Goal: Transaction & Acquisition: Purchase product/service

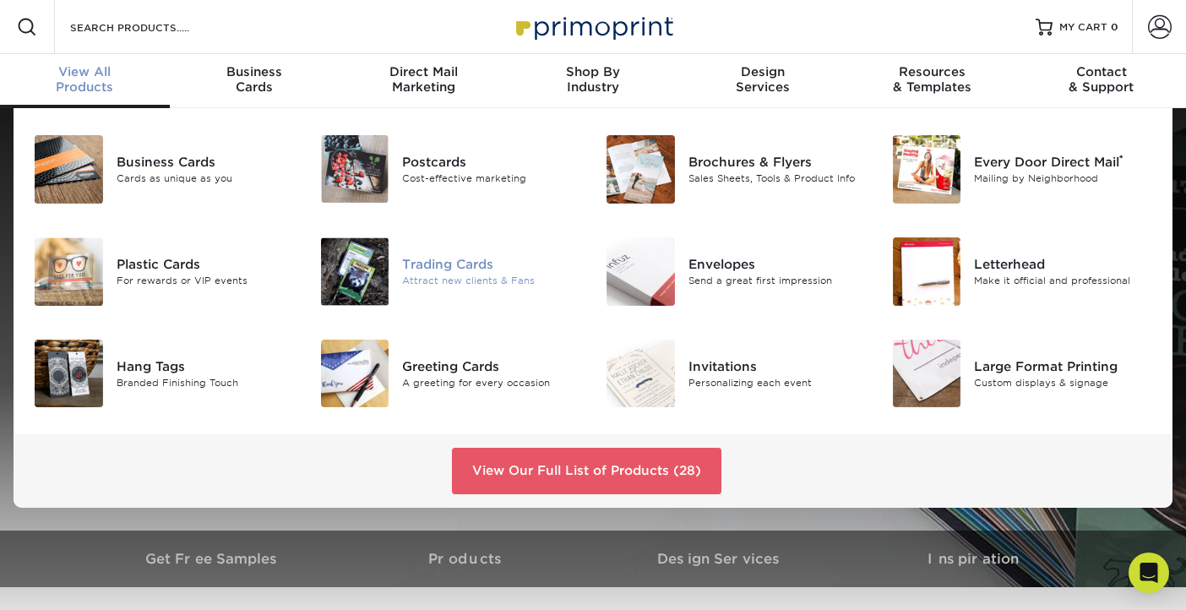
click at [351, 266] on img at bounding box center [355, 271] width 68 height 68
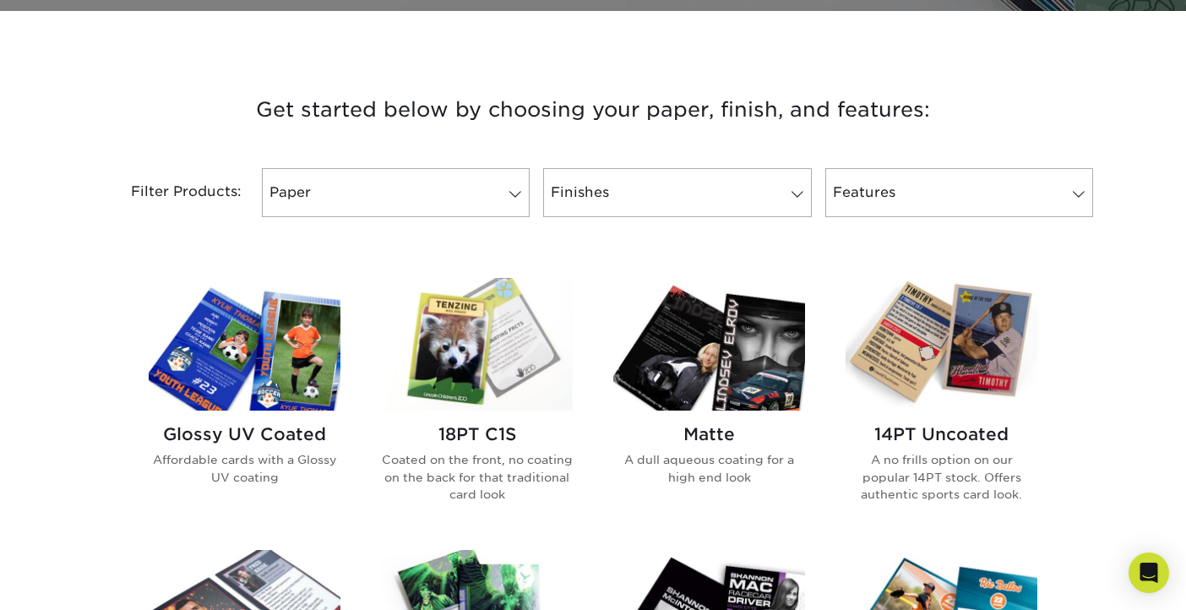
scroll to position [578, 0]
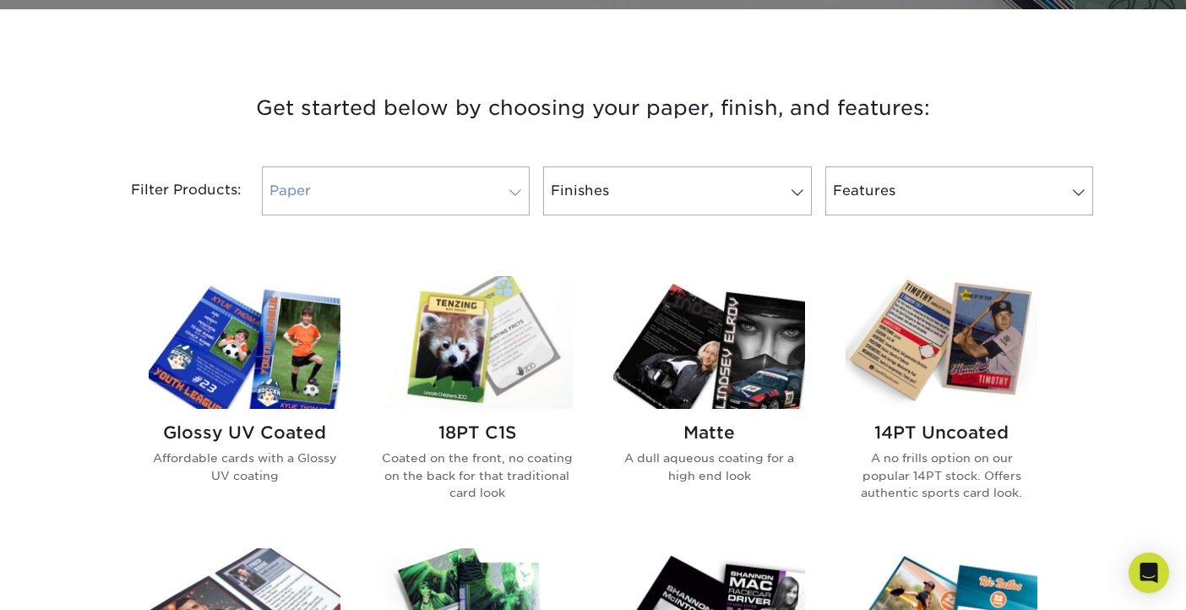
click at [515, 190] on span at bounding box center [516, 193] width 24 height 14
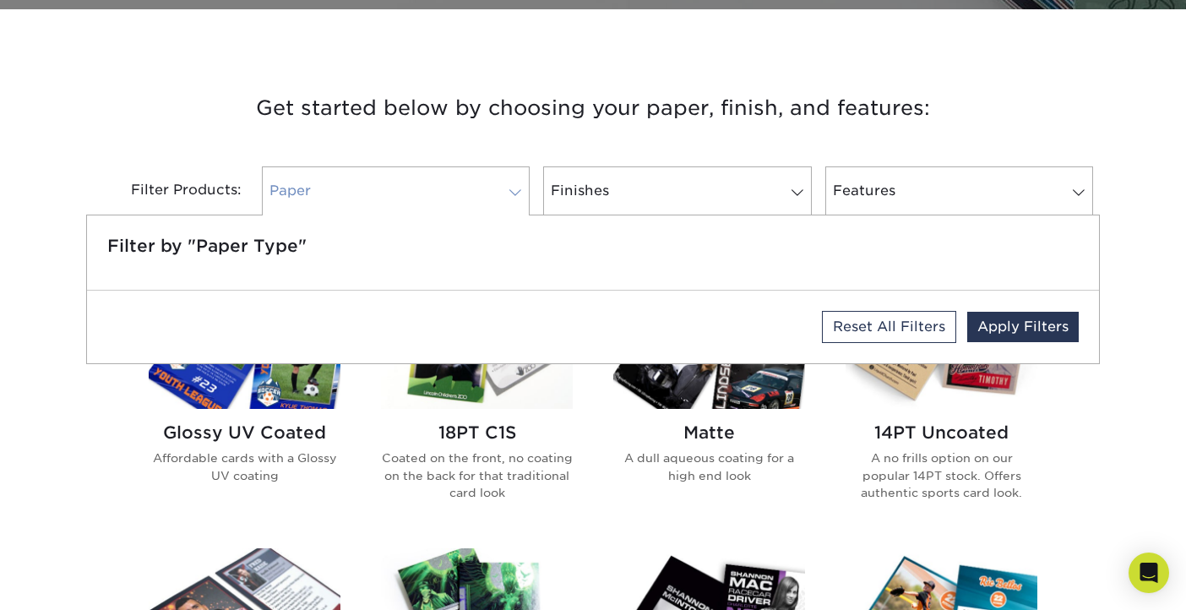
click at [515, 190] on span at bounding box center [516, 193] width 24 height 14
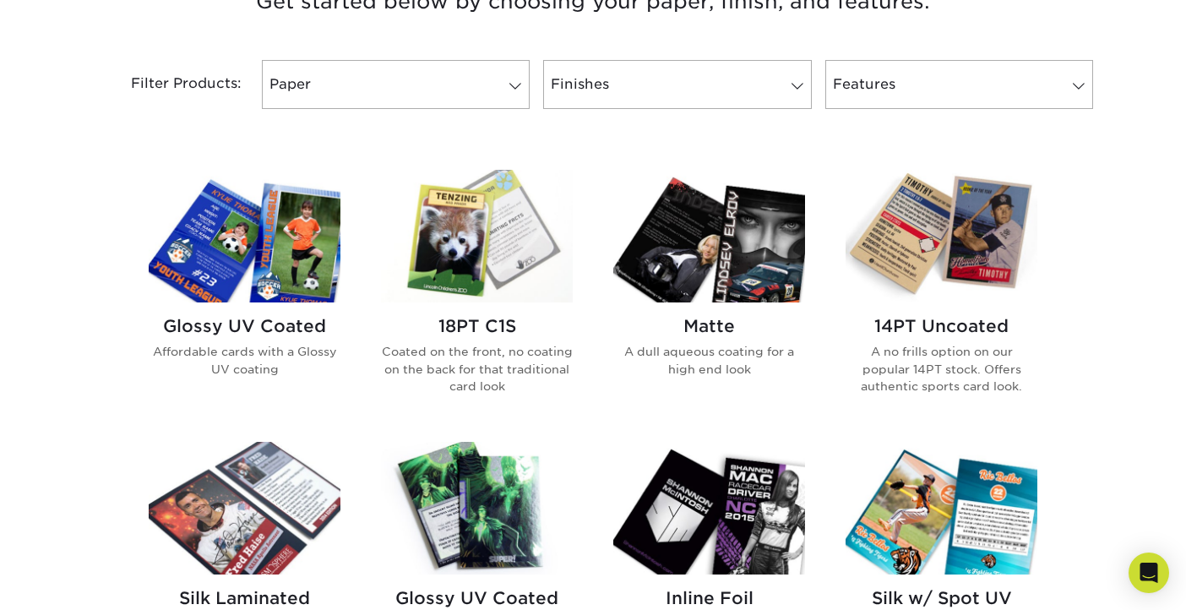
scroll to position [685, 0]
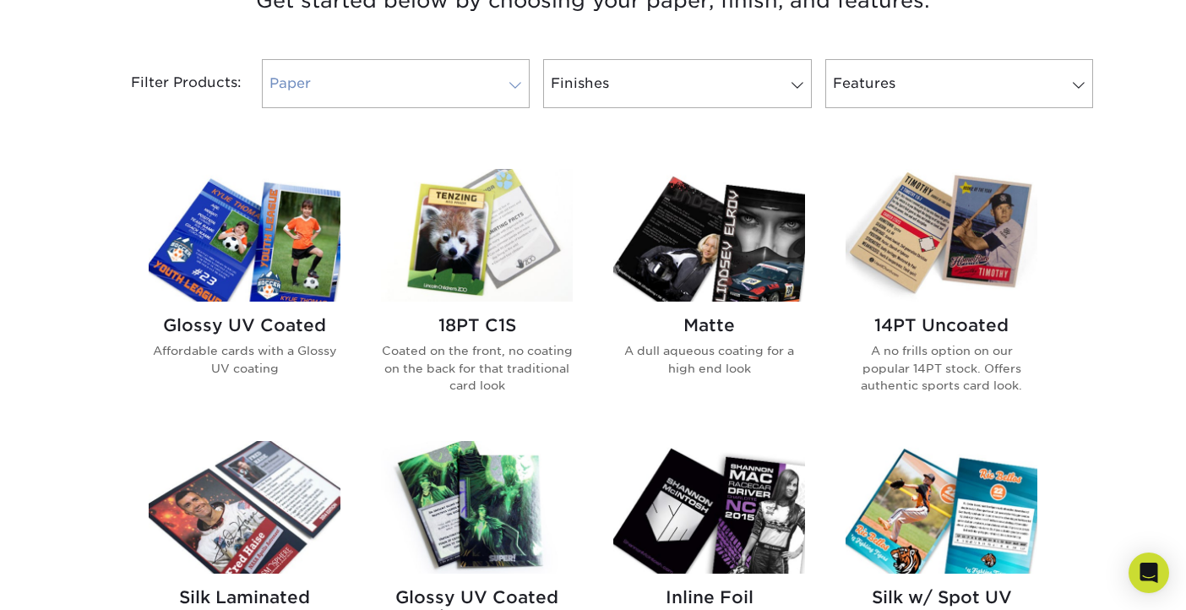
click at [509, 85] on span at bounding box center [516, 86] width 24 height 14
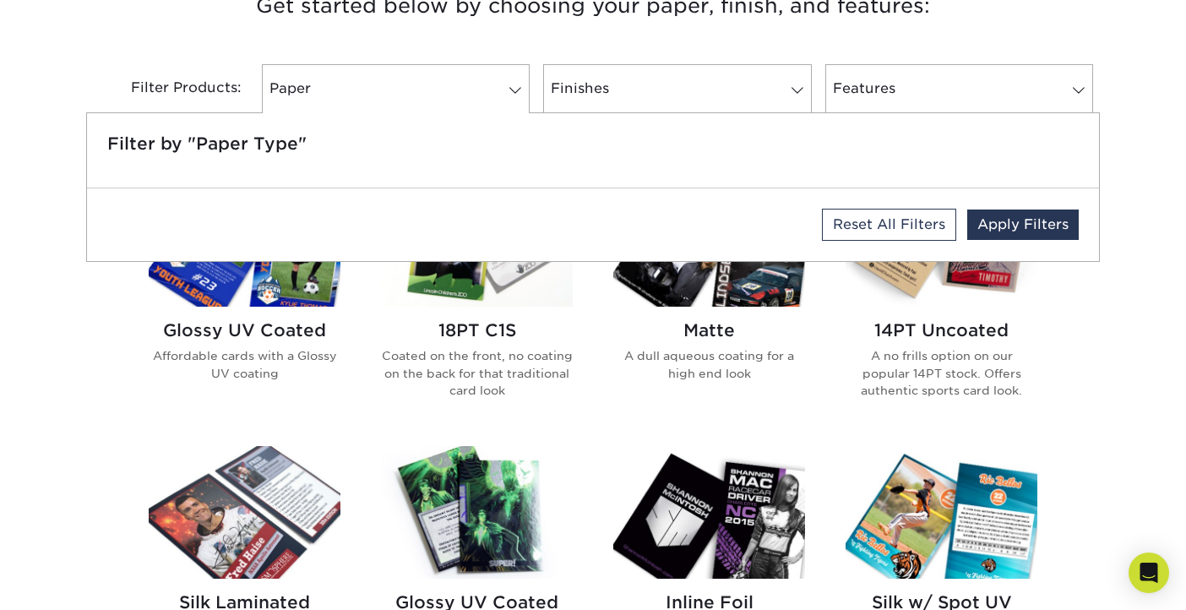
scroll to position [675, 0]
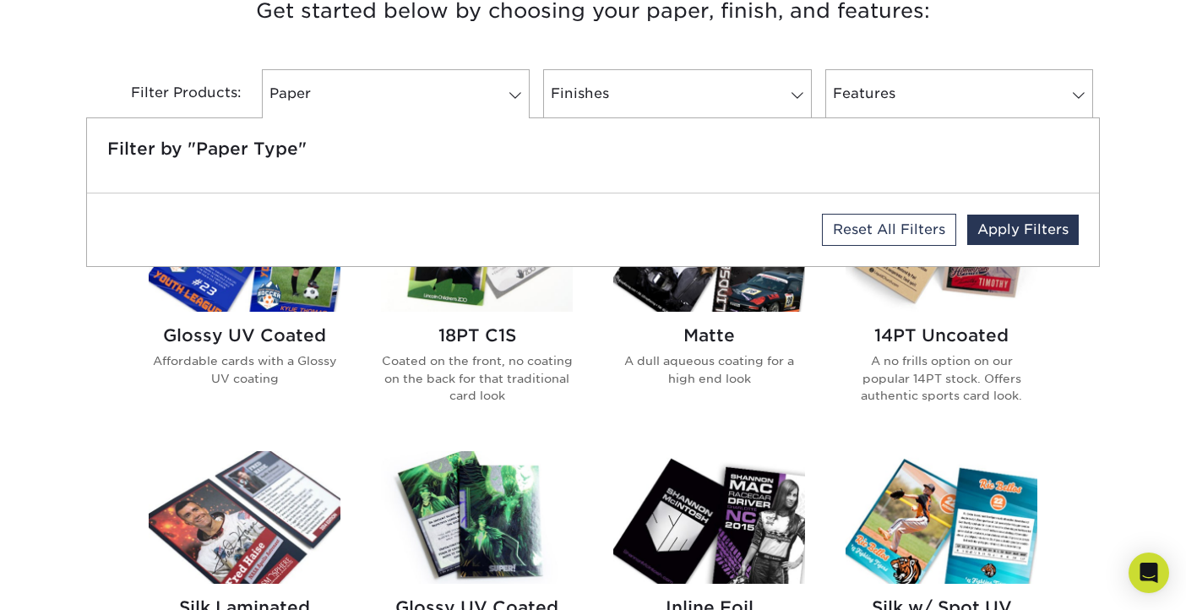
click at [434, 42] on h3 "Get started below by choosing your paper, finish, and features:" at bounding box center [593, 11] width 988 height 76
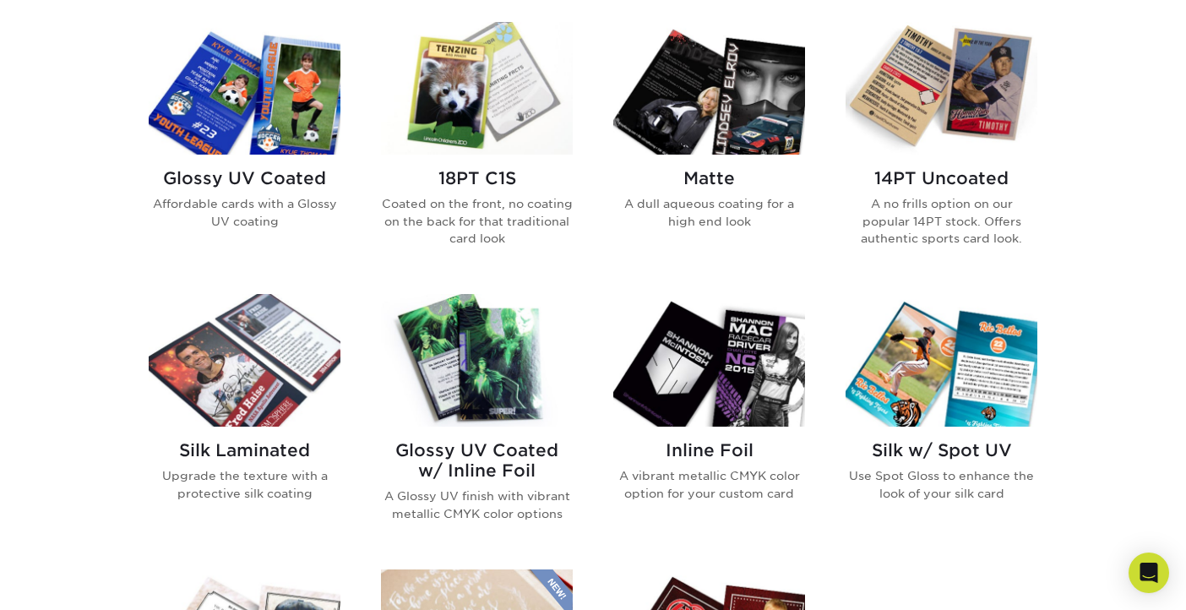
scroll to position [755, 0]
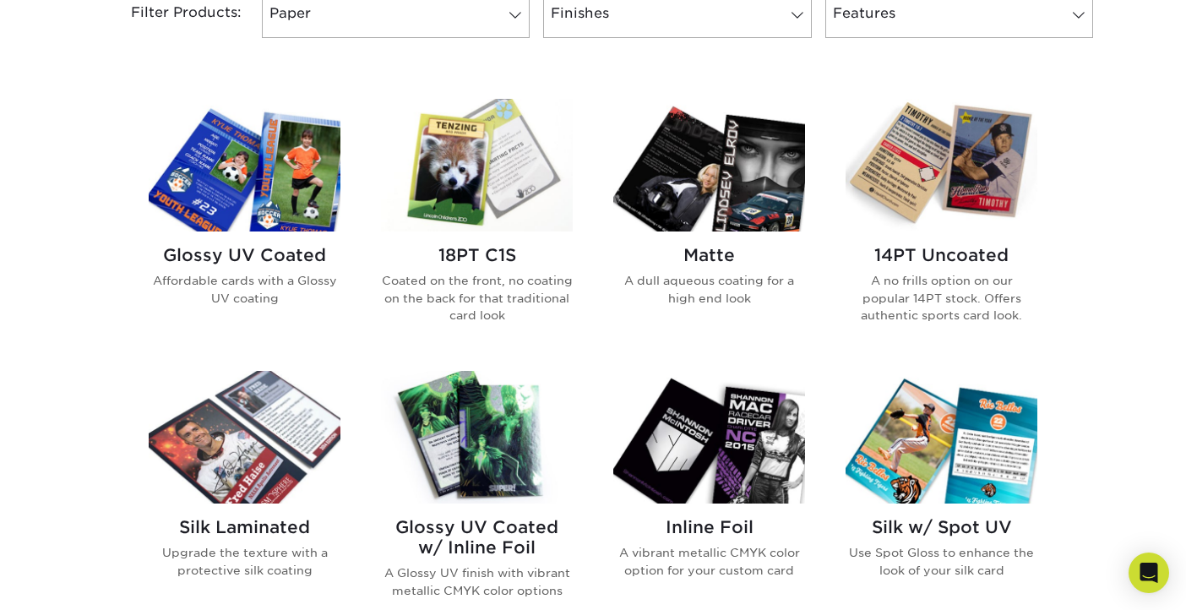
click at [455, 189] on img at bounding box center [477, 165] width 192 height 133
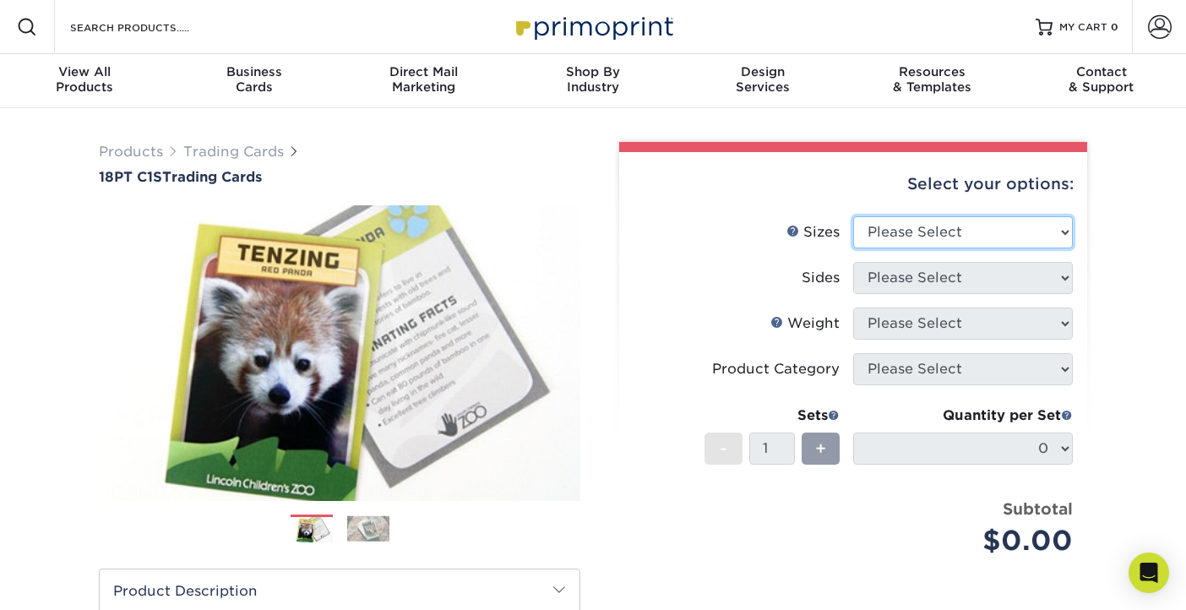
click at [1064, 231] on select "Please Select 2.5" x 3.5"" at bounding box center [963, 232] width 220 height 32
select select "2.50x3.50"
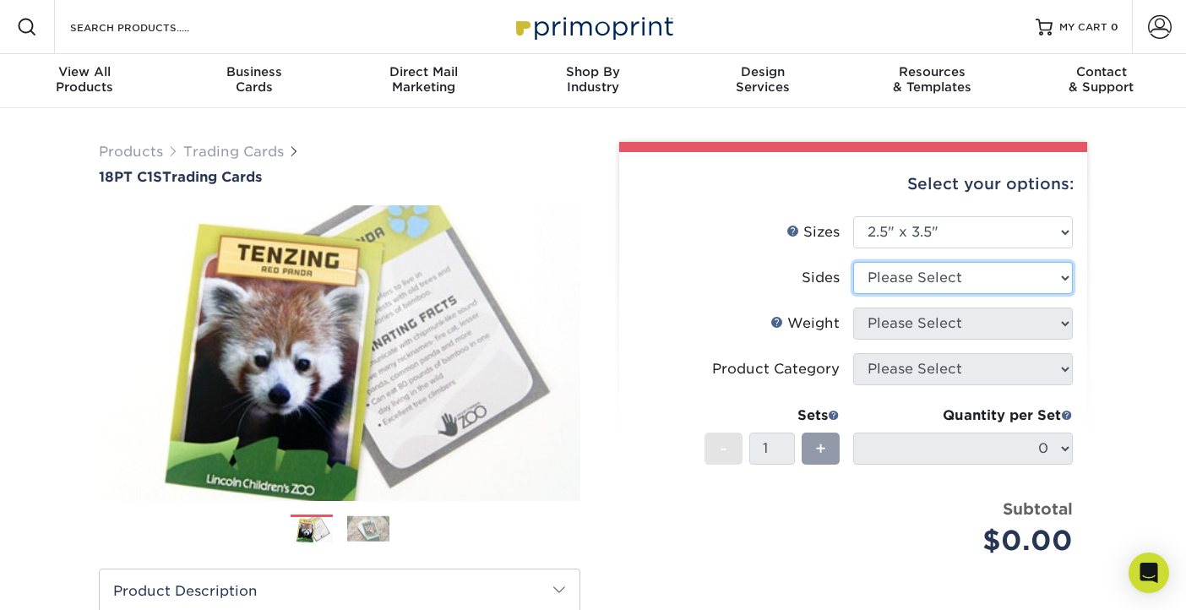
click at [1062, 275] on select "Please Select Print Both Sides Print Front Only" at bounding box center [963, 278] width 220 height 32
select select "13abbda7-1d64-4f25-8bb2-c179b224825d"
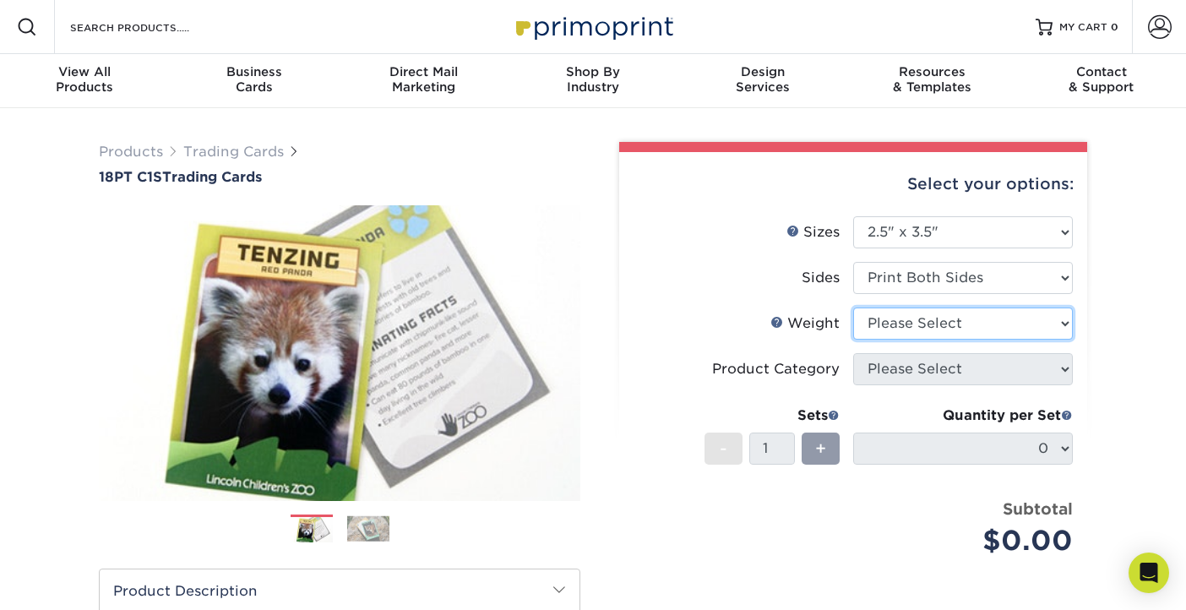
click at [1063, 321] on select "Please Select 18PT C1S" at bounding box center [963, 324] width 220 height 32
select select "18PTC1S"
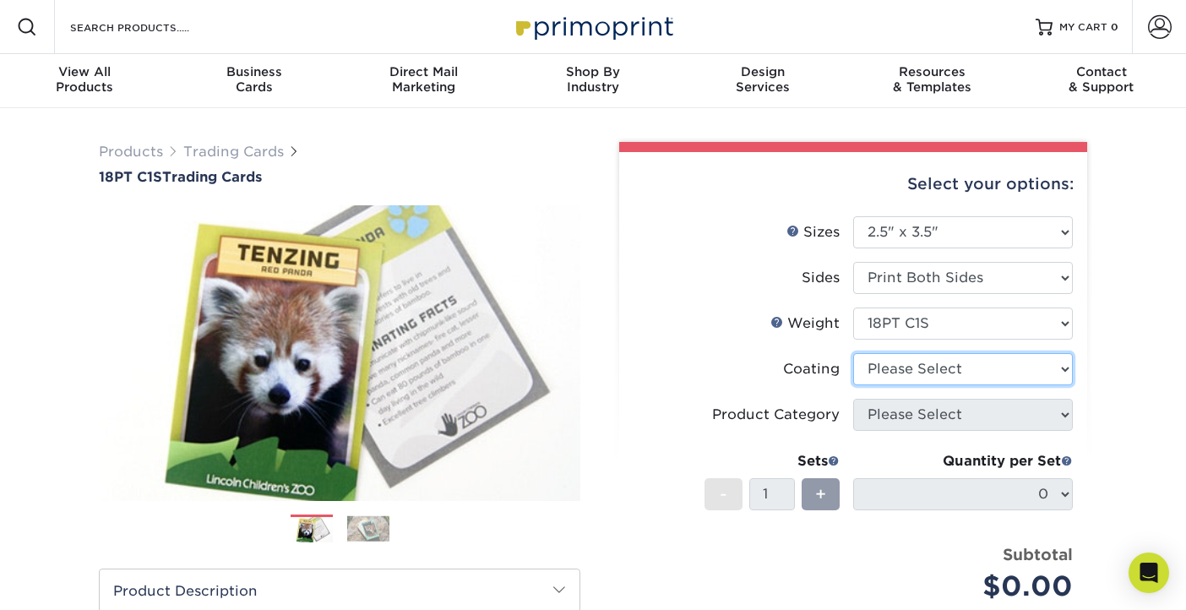
click at [1062, 369] on select at bounding box center [963, 369] width 220 height 32
select select "1e8116af-acfc-44b1-83dc-8181aa338834"
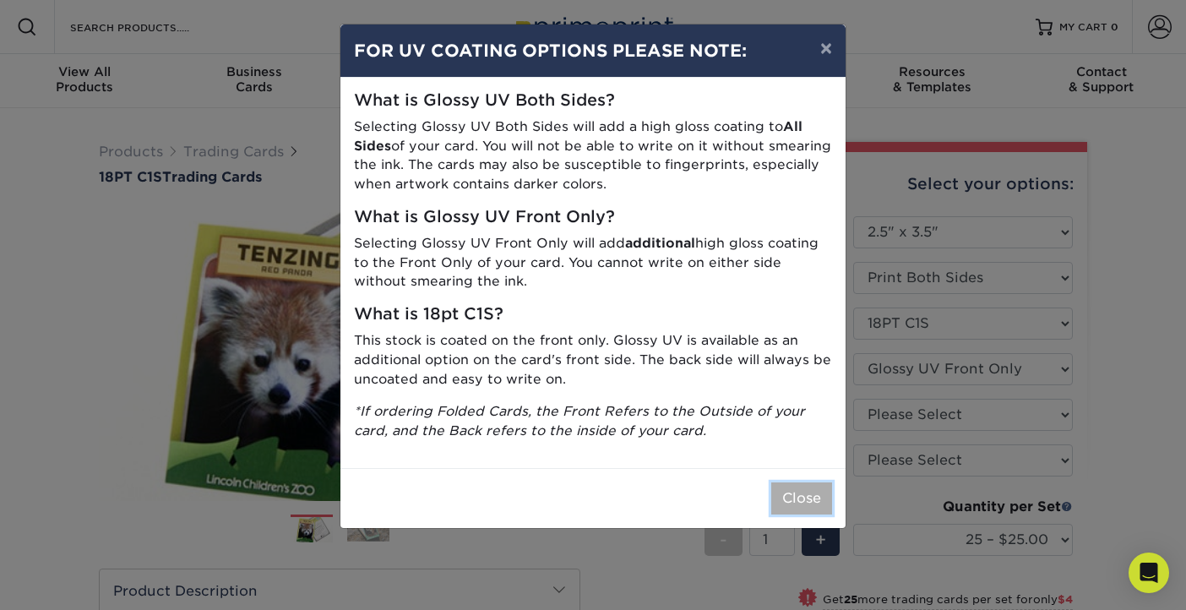
click at [800, 493] on button "Close" at bounding box center [801, 498] width 61 height 32
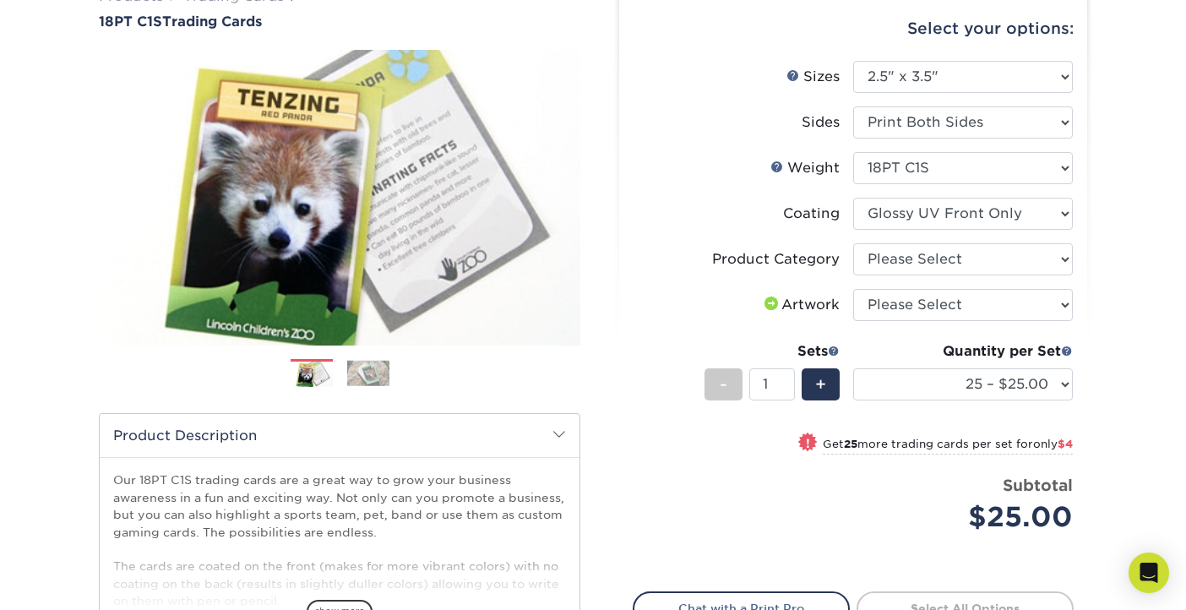
scroll to position [156, 0]
click at [1065, 384] on select "25 – $25.00 50 – $29.00 75 – $37.00 100 – $41.00 250 – $48.00 500 – $58.00 1000…" at bounding box center [963, 384] width 220 height 32
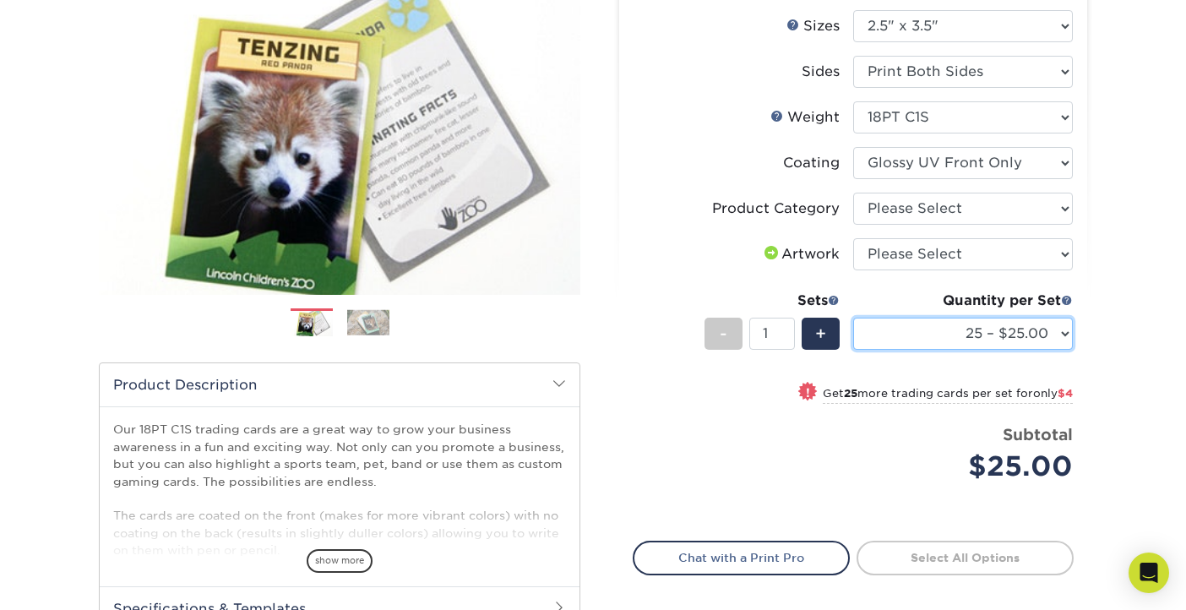
scroll to position [190, 0]
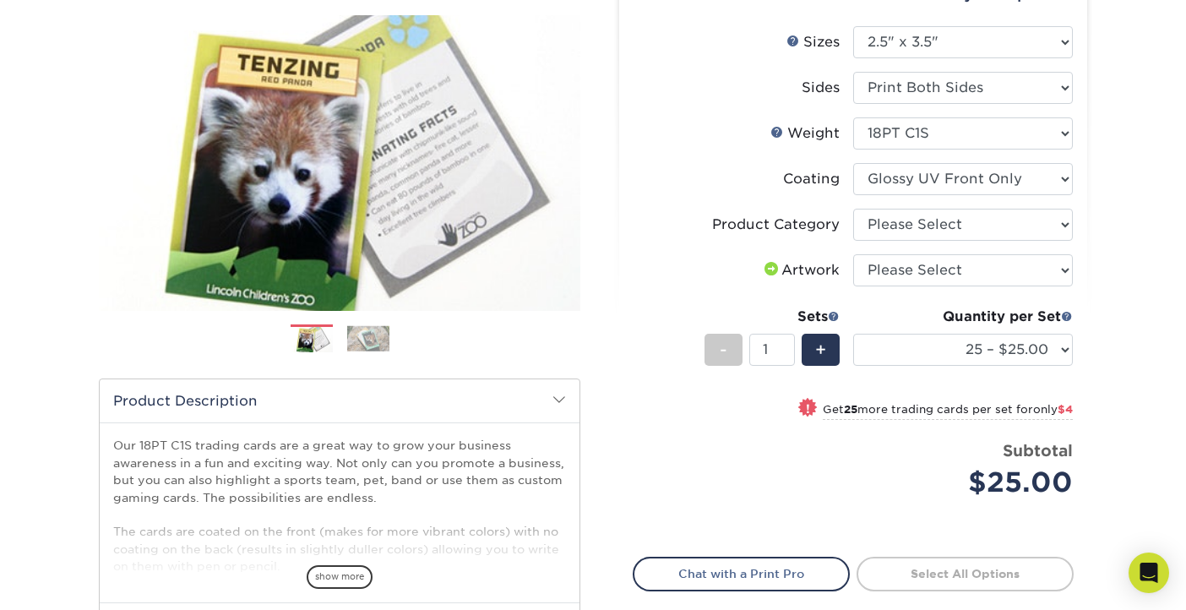
click at [373, 340] on img at bounding box center [368, 338] width 42 height 26
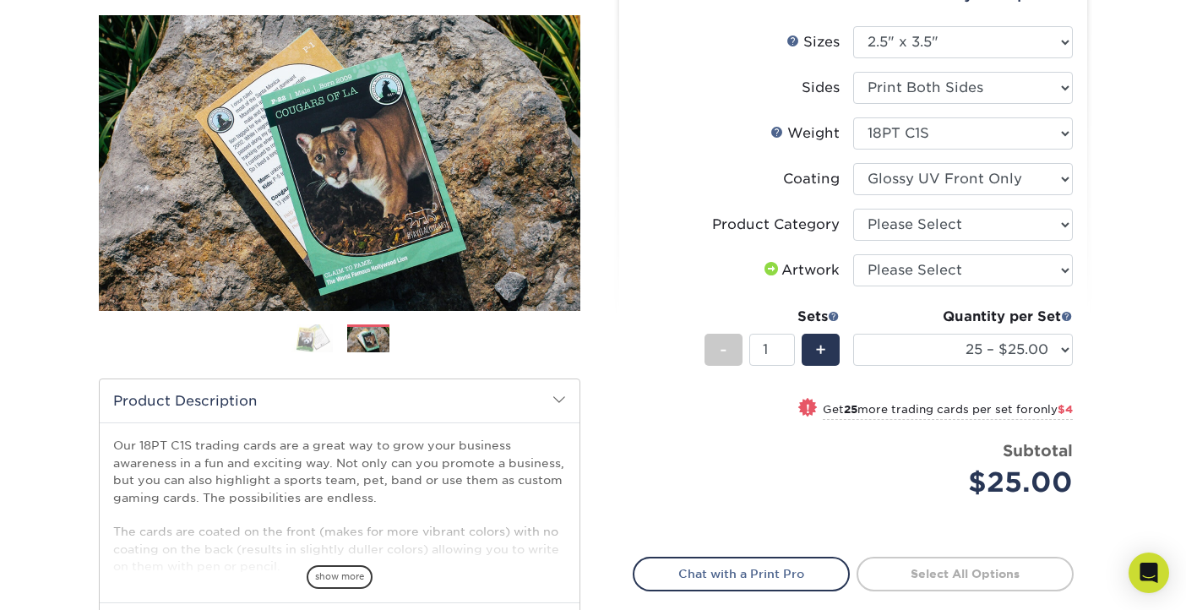
click at [318, 349] on img at bounding box center [312, 339] width 42 height 30
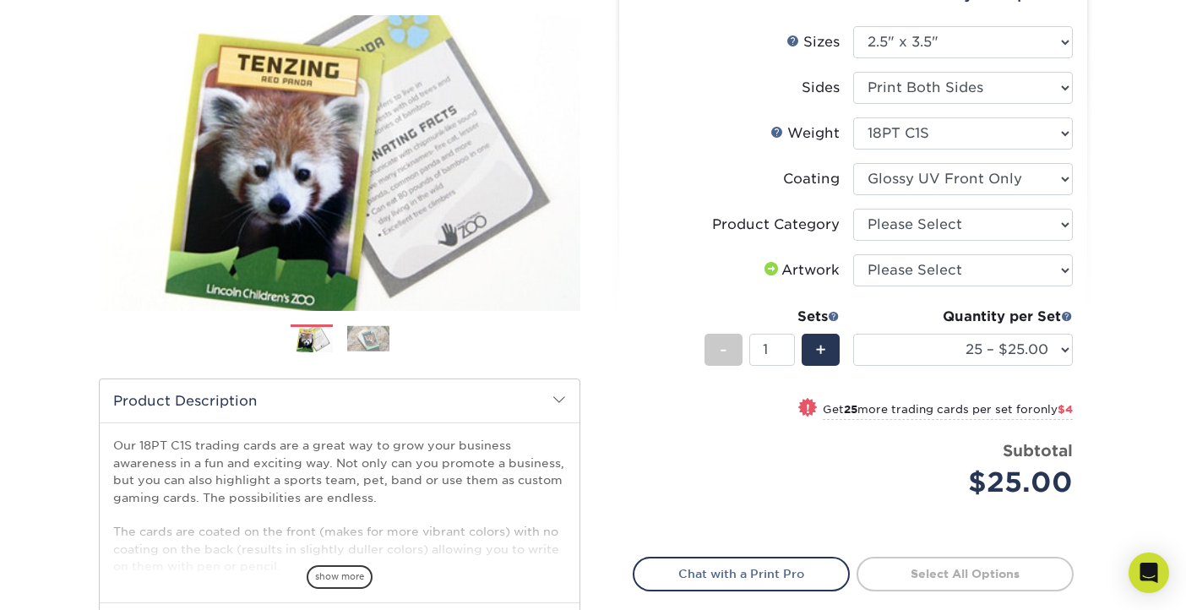
click at [377, 335] on img at bounding box center [368, 338] width 42 height 26
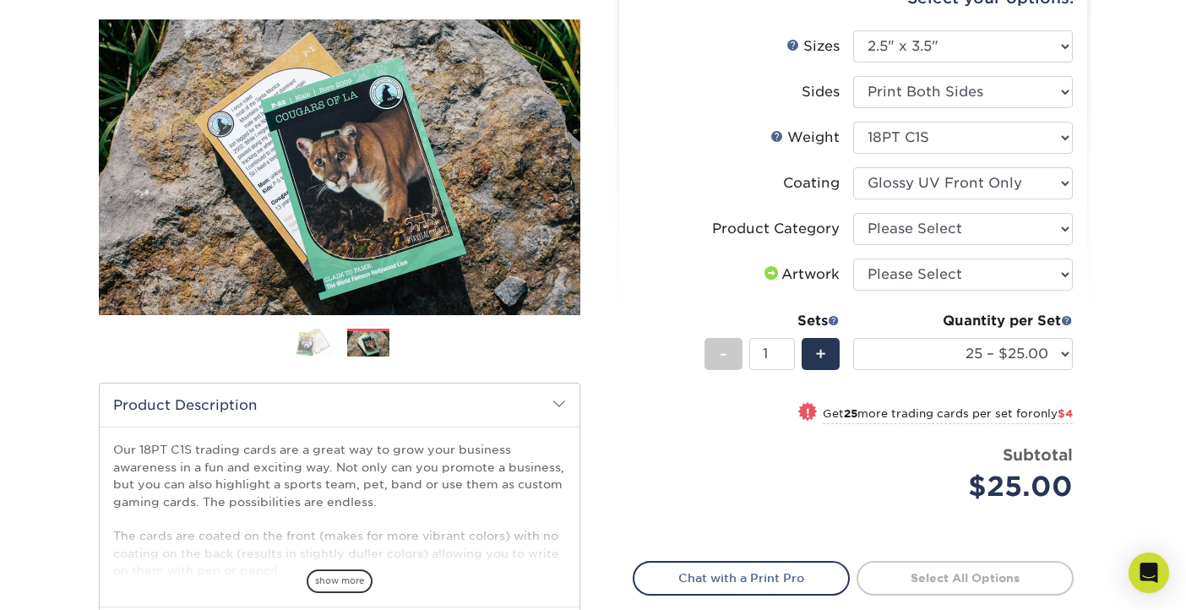
scroll to position [185, 0]
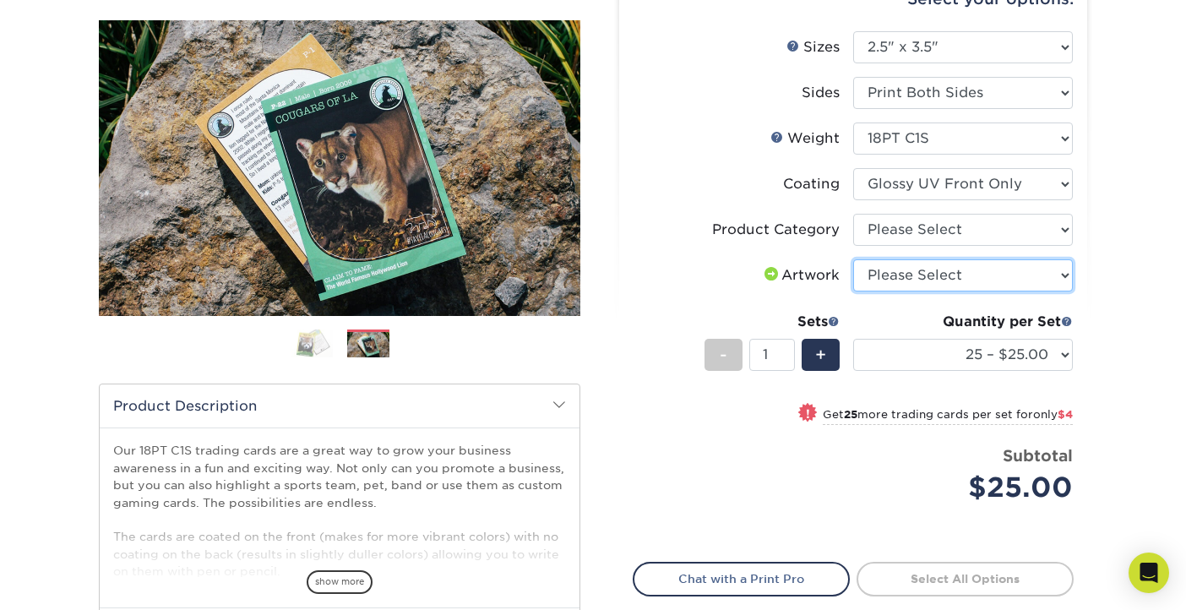
click at [1059, 275] on select "Please Select I will upload files I need a design - $100" at bounding box center [963, 275] width 220 height 32
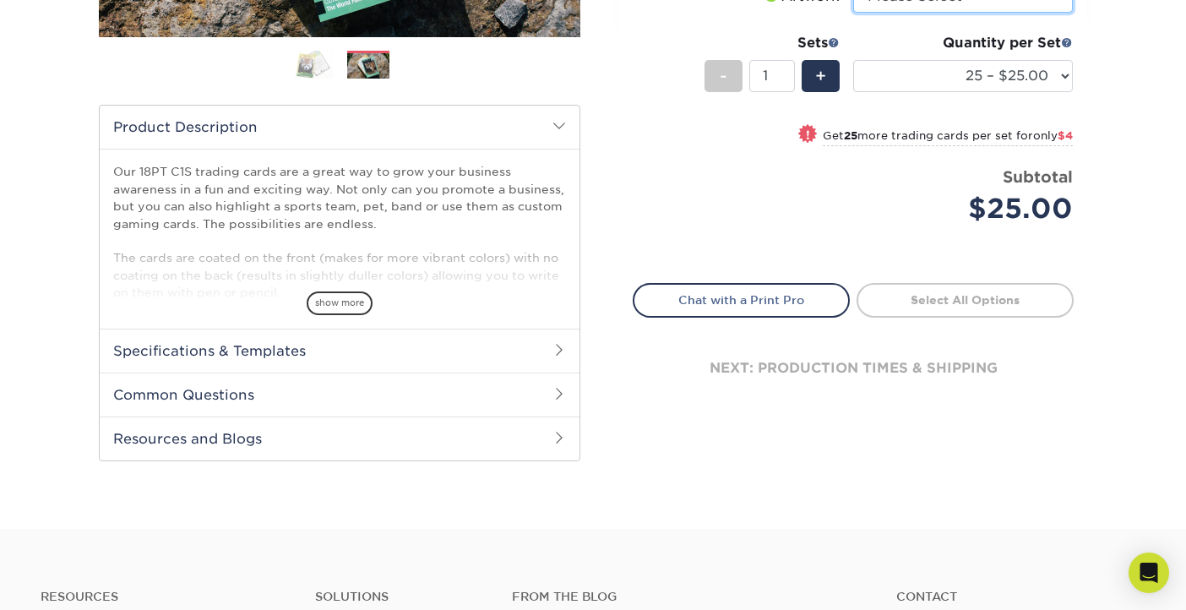
scroll to position [473, 0]
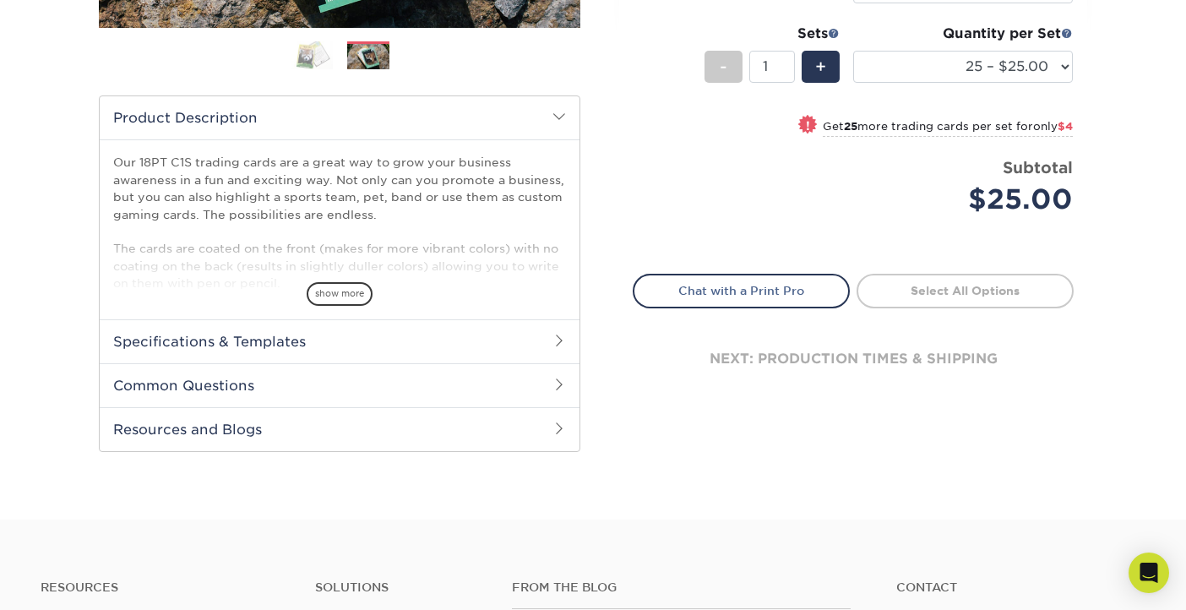
click at [553, 340] on span at bounding box center [560, 341] width 14 height 14
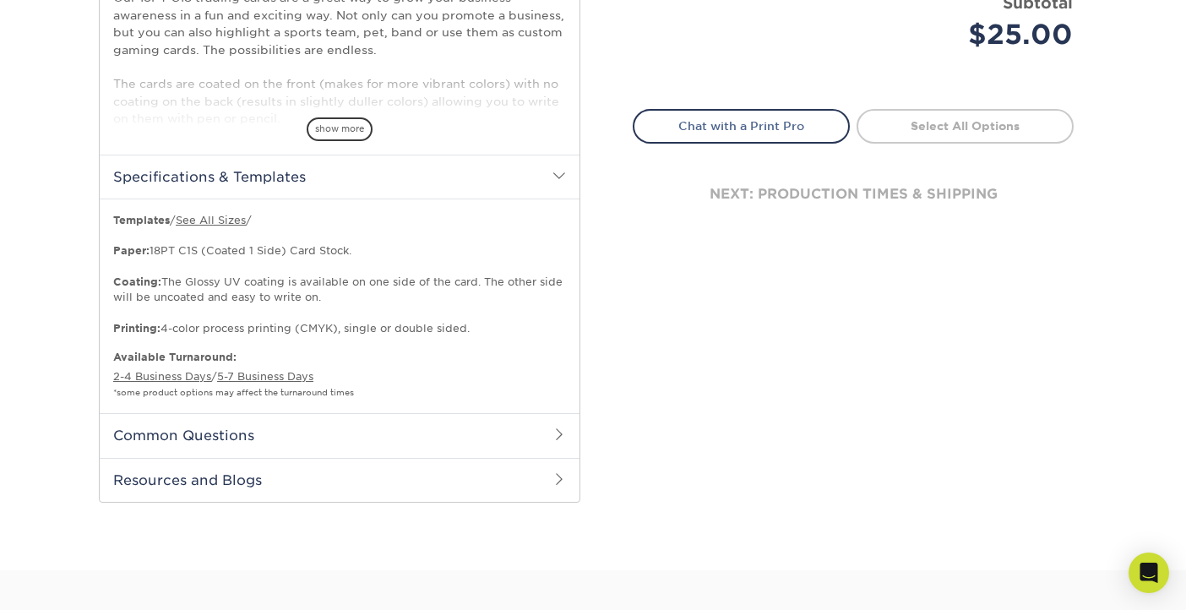
scroll to position [640, 0]
click at [248, 376] on link "5-7 Business Days" at bounding box center [265, 374] width 96 height 13
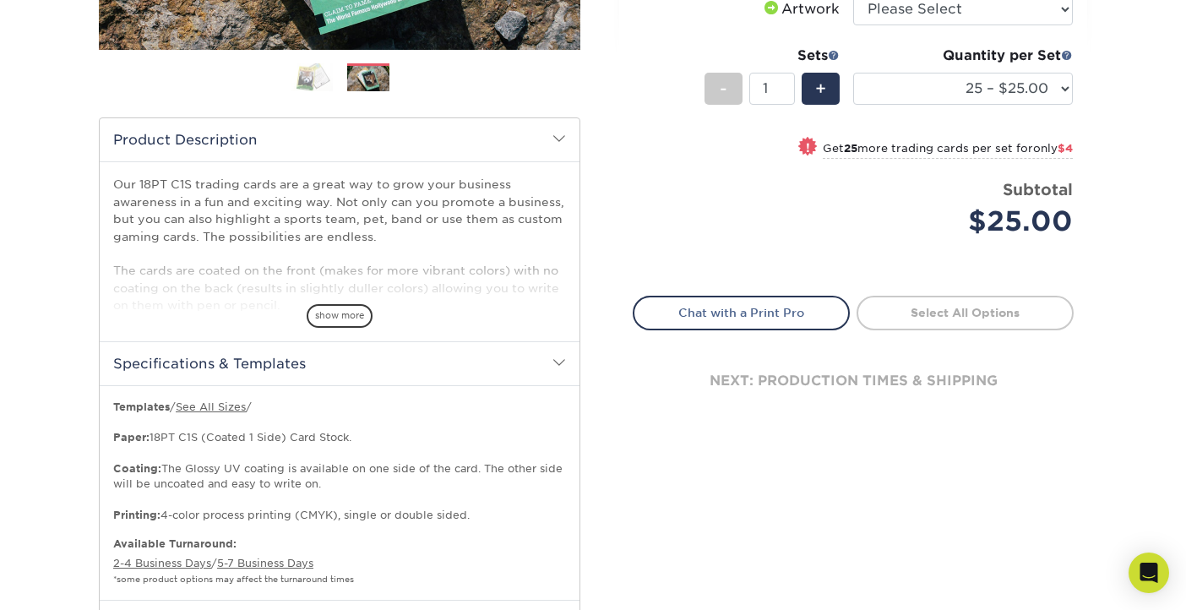
scroll to position [0, 0]
